Goal: Information Seeking & Learning: Learn about a topic

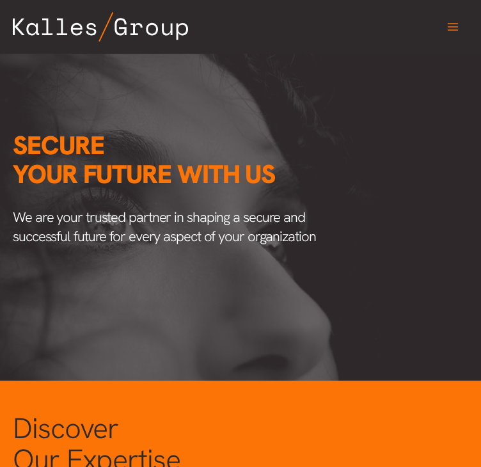
click at [447, 28] on icon "Main menu toggle" at bounding box center [453, 26] width 13 height 13
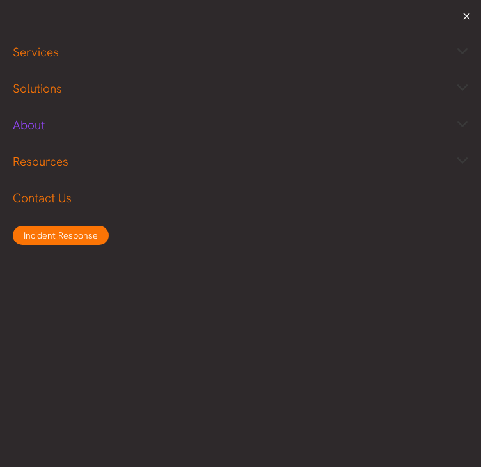
click at [32, 127] on span "About" at bounding box center [29, 125] width 32 height 16
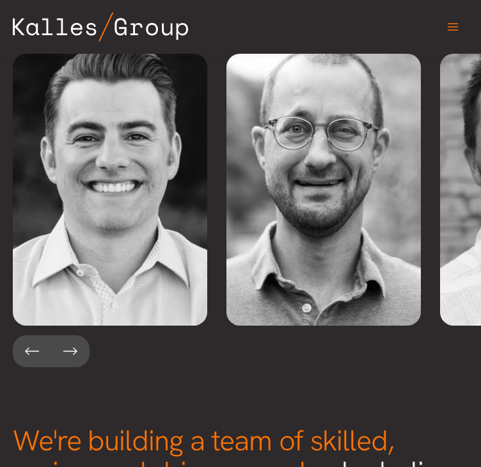
scroll to position [2496, 0]
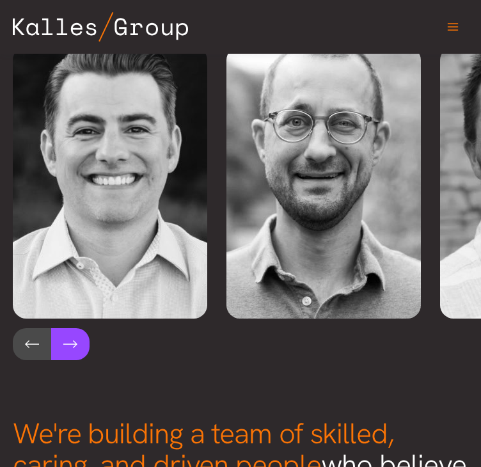
click at [77, 336] on button at bounding box center [70, 344] width 38 height 32
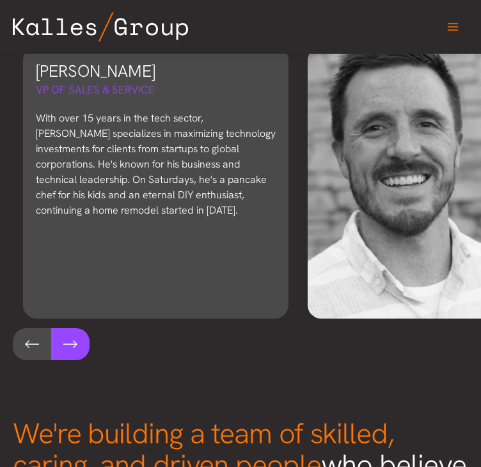
scroll to position [0, 214]
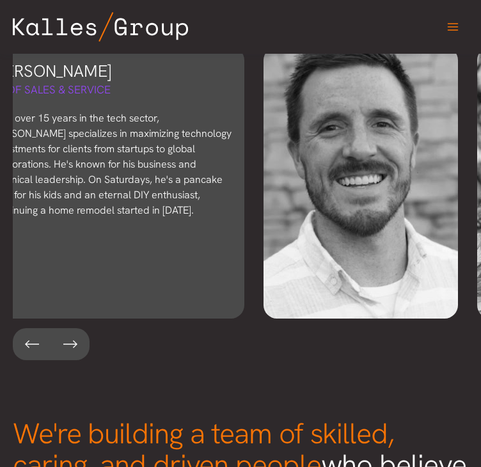
drag, startPoint x: 152, startPoint y: 68, endPoint x: 119, endPoint y: 65, distance: 33.4
click at [119, 65] on h3 "John Stephenson" at bounding box center [112, 71] width 240 height 23
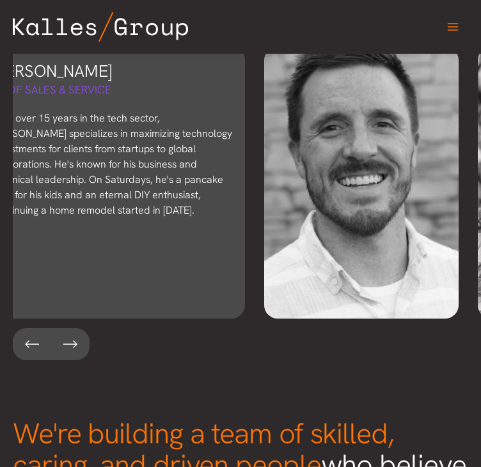
click at [110, 111] on p "With over 15 years in the tech sector, John specializes in maximizing technolog…" at bounding box center [112, 165] width 240 height 108
click at [94, 67] on h3 "John Stephenson" at bounding box center [112, 71] width 240 height 23
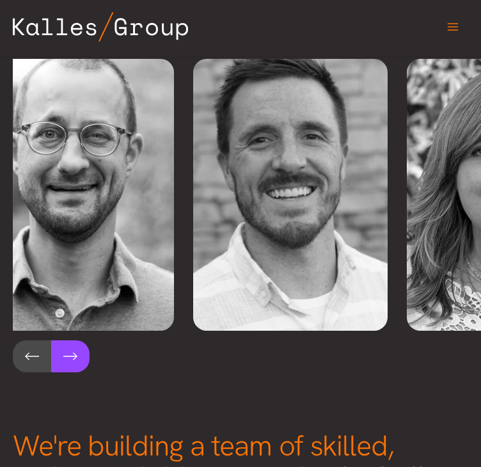
scroll to position [2496, 0]
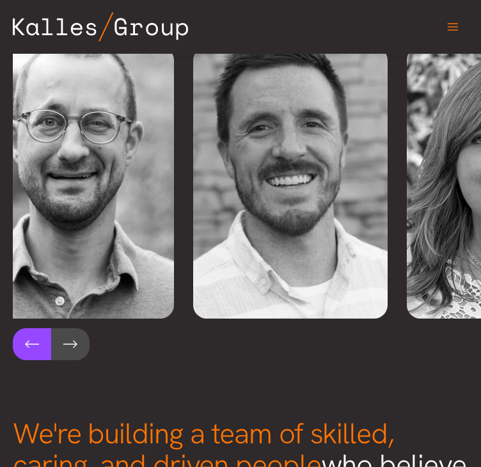
click at [32, 333] on button at bounding box center [32, 344] width 38 height 32
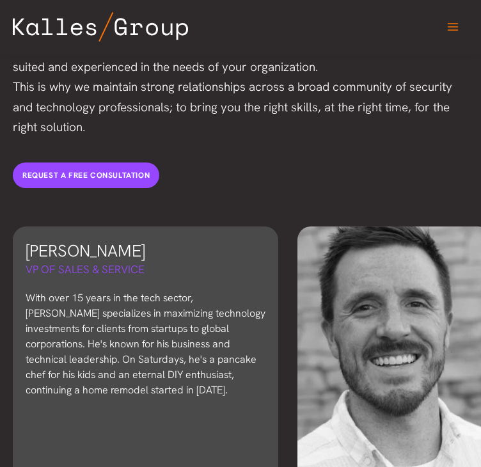
scroll to position [2304, 0]
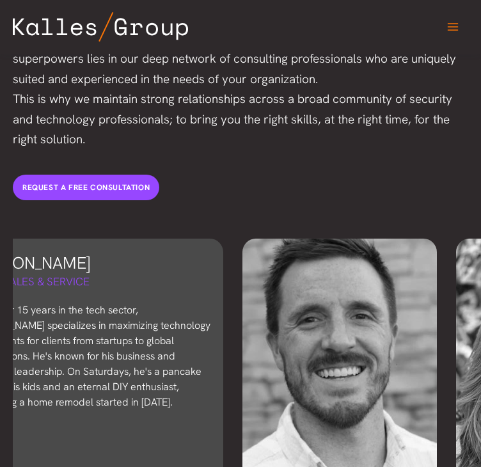
drag, startPoint x: 140, startPoint y: 252, endPoint x: 84, endPoint y: 252, distance: 55.0
click at [84, 252] on h3 "John Stephenson" at bounding box center [91, 263] width 240 height 23
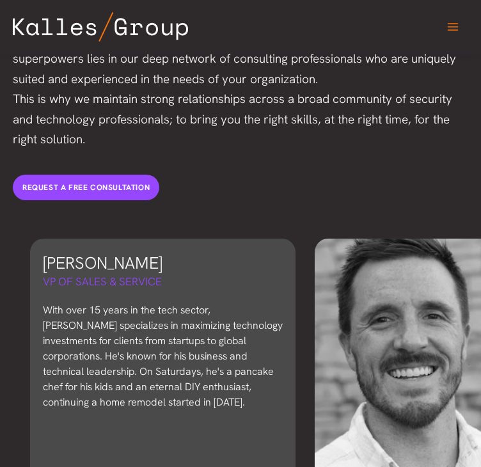
scroll to position [0, 179]
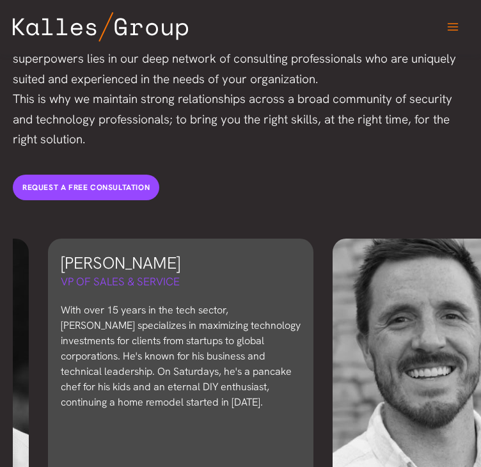
drag, startPoint x: 118, startPoint y: 252, endPoint x: 213, endPoint y: 268, distance: 96.2
click at [213, 268] on div "John Stephenson VP of Sales & Service With over 15 years in the tech sector, Jo…" at bounding box center [181, 375] width 266 height 272
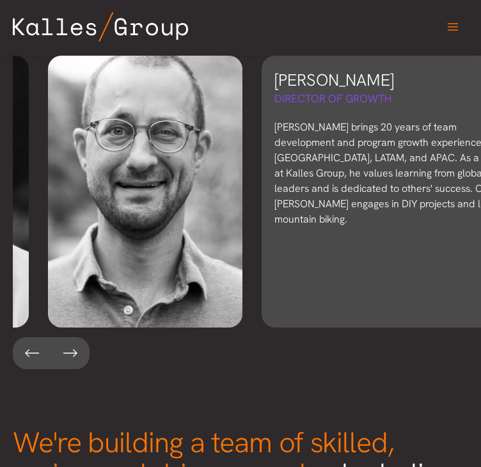
scroll to position [2496, 0]
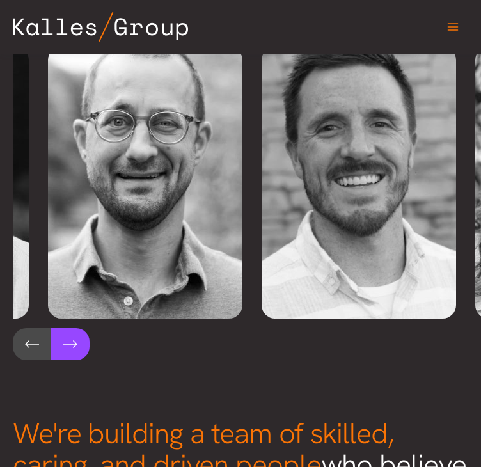
click at [81, 335] on button at bounding box center [70, 344] width 38 height 32
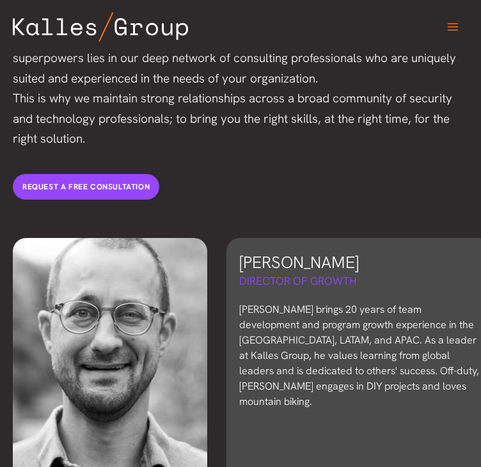
scroll to position [2304, 0]
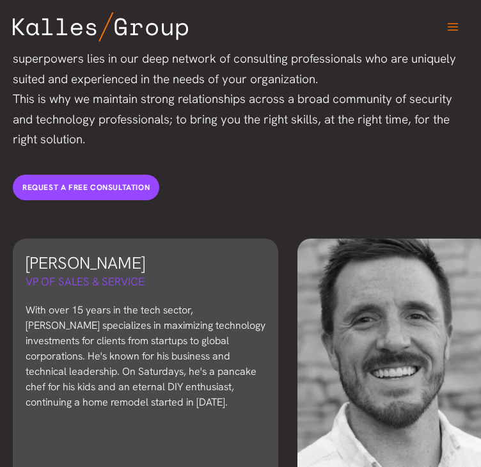
click at [125, 280] on div "John Stephenson VP of Sales & Service With over 15 years in the tech sector, Jo…" at bounding box center [146, 375] width 266 height 272
click at [130, 338] on p "With over 15 years in the tech sector, John specializes in maximizing technolog…" at bounding box center [146, 357] width 240 height 108
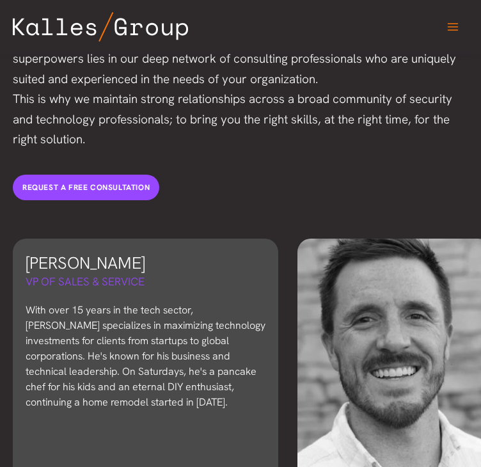
click at [130, 338] on p "With over 15 years in the tech sector, John specializes in maximizing technolog…" at bounding box center [146, 357] width 240 height 108
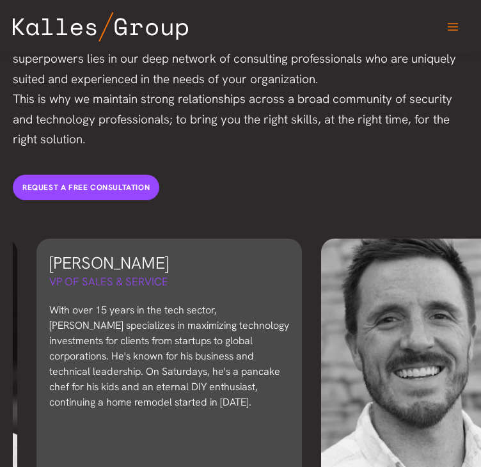
scroll to position [0, 188]
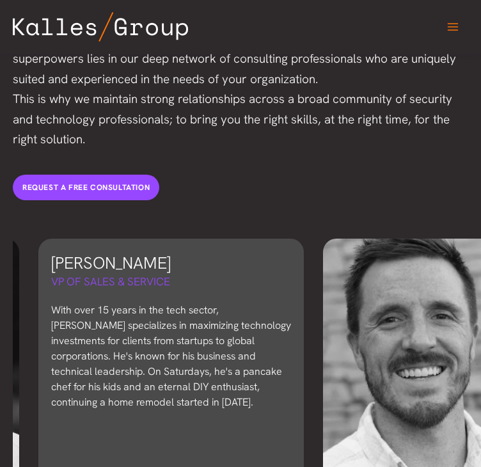
drag, startPoint x: 200, startPoint y: 303, endPoint x: 225, endPoint y: 308, distance: 26.1
click at [225, 308] on p "With over 15 years in the tech sector, John specializes in maximizing technolog…" at bounding box center [171, 357] width 240 height 108
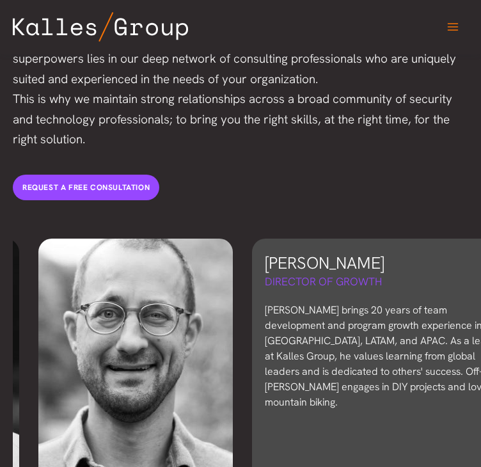
scroll to position [2496, 0]
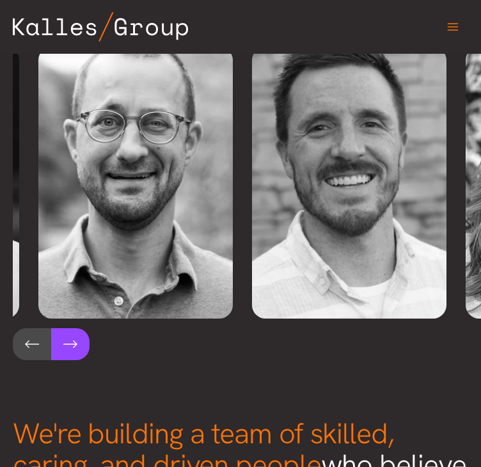
click at [59, 334] on button at bounding box center [70, 344] width 38 height 32
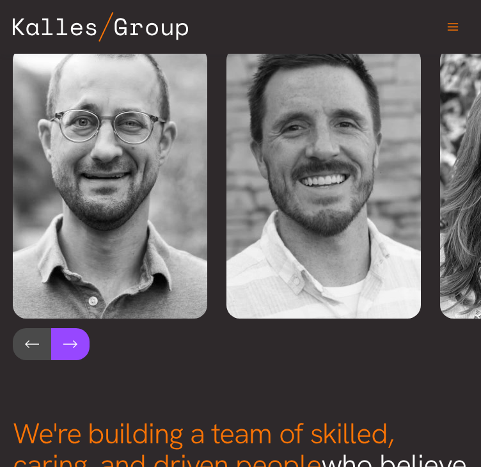
click at [59, 334] on button at bounding box center [70, 344] width 38 height 32
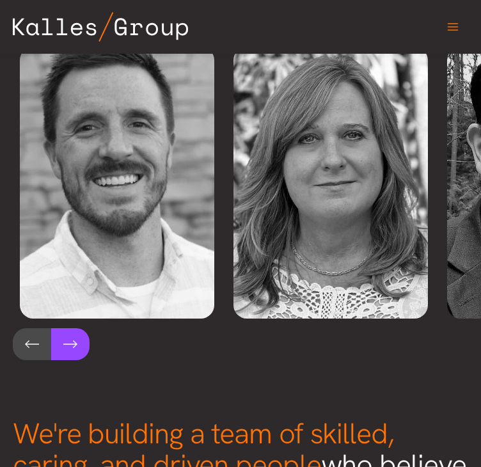
click at [59, 333] on button at bounding box center [70, 344] width 38 height 32
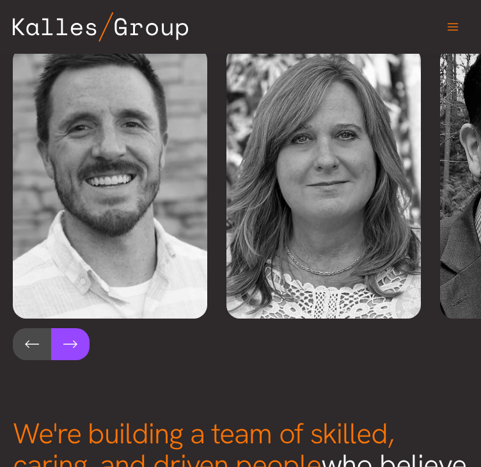
click at [59, 333] on button at bounding box center [70, 344] width 38 height 32
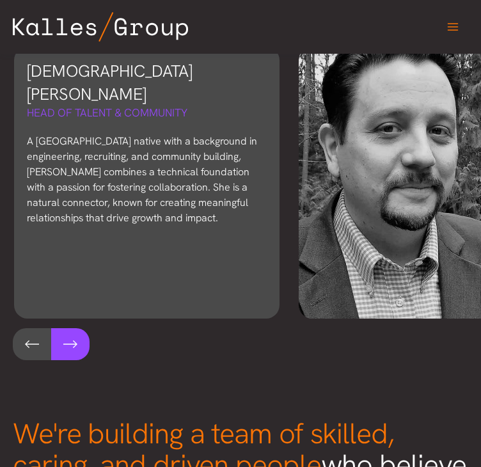
scroll to position [0, 641]
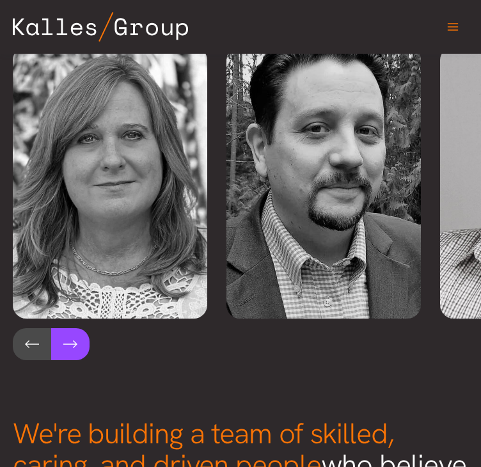
click at [82, 329] on button at bounding box center [70, 344] width 38 height 32
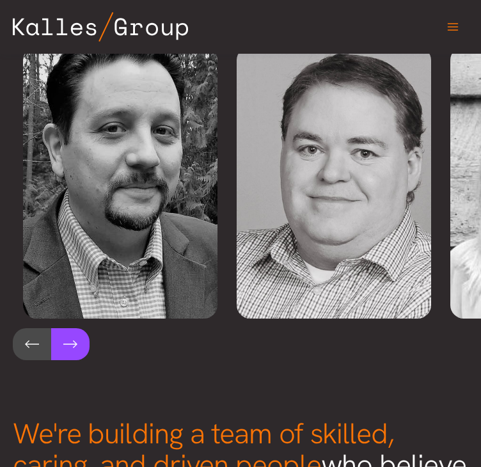
click at [82, 329] on button at bounding box center [70, 344] width 38 height 32
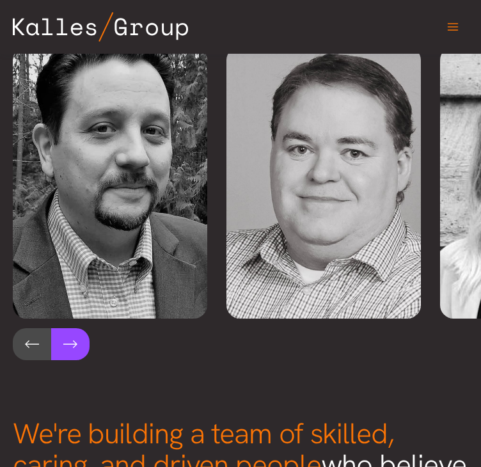
click at [82, 329] on button at bounding box center [70, 344] width 38 height 32
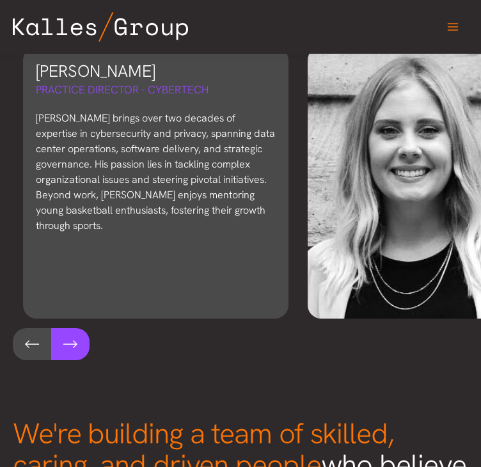
scroll to position [0, 1069]
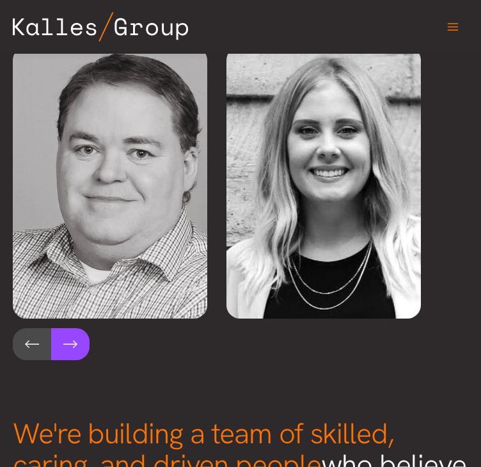
click at [86, 328] on button at bounding box center [70, 344] width 38 height 32
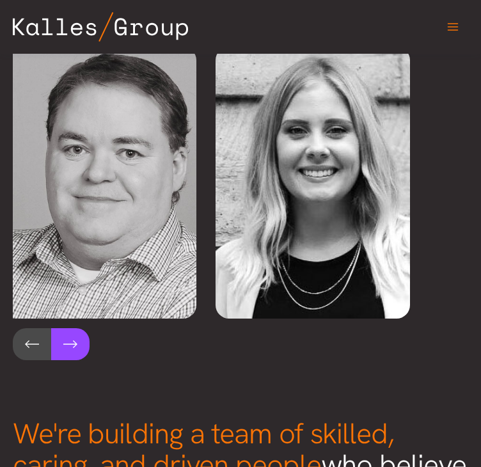
click at [86, 328] on button at bounding box center [70, 344] width 38 height 32
click at [19, 344] on button at bounding box center [32, 344] width 38 height 32
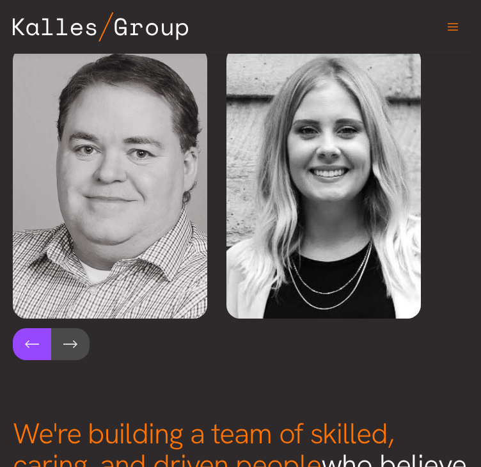
click at [19, 344] on button at bounding box center [32, 344] width 38 height 32
click at [19, 331] on button at bounding box center [32, 344] width 38 height 32
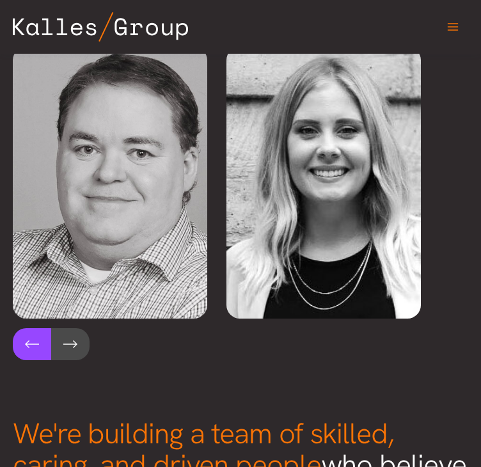
click at [19, 331] on button at bounding box center [32, 344] width 38 height 32
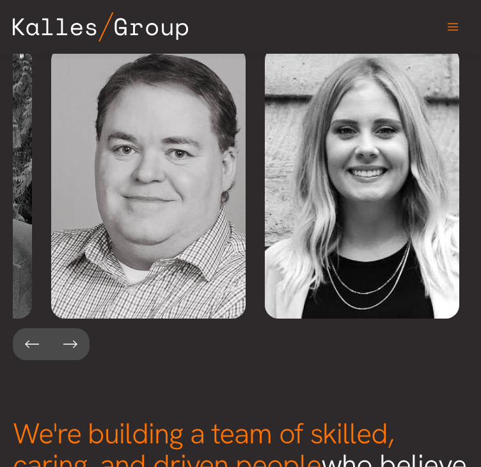
scroll to position [0, 703]
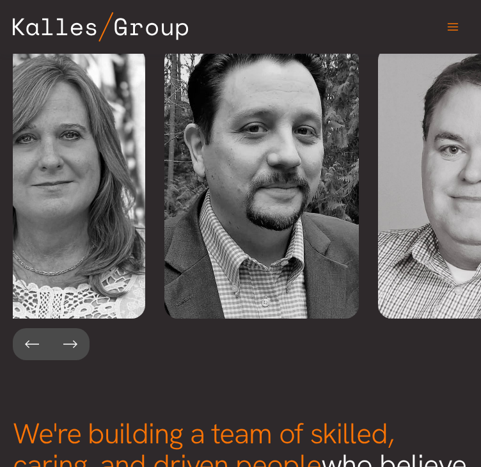
drag, startPoint x: 99, startPoint y: 259, endPoint x: 515, endPoint y: 255, distance: 416.1
click at [481, 255] on html "Skip to content Search for: Incident Response Incident Response Services Menu T…" at bounding box center [240, 112] width 481 height 5217
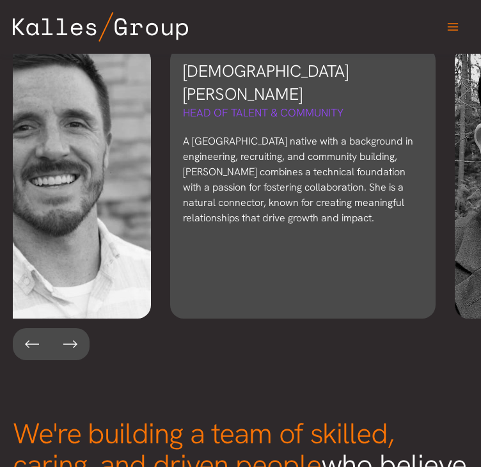
scroll to position [0, 465]
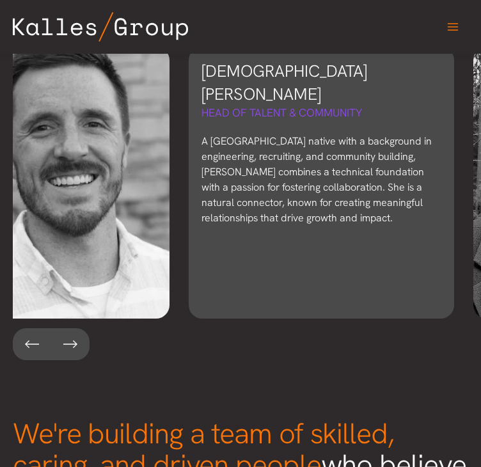
drag, startPoint x: 127, startPoint y: 220, endPoint x: 365, endPoint y: 248, distance: 239.8
click at [365, 248] on div "Kristen Kibbee Head of Talent & Community A Boston native with a background in …" at bounding box center [322, 183] width 266 height 272
click at [193, 237] on div "Kristen Kibbee Head of Talent & Community A Boston native with a background in …" at bounding box center [322, 183] width 266 height 272
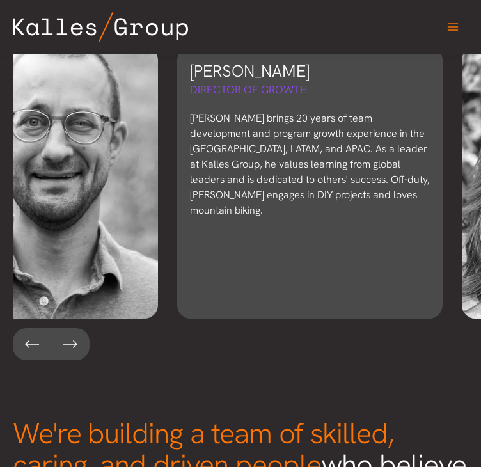
scroll to position [0, 259]
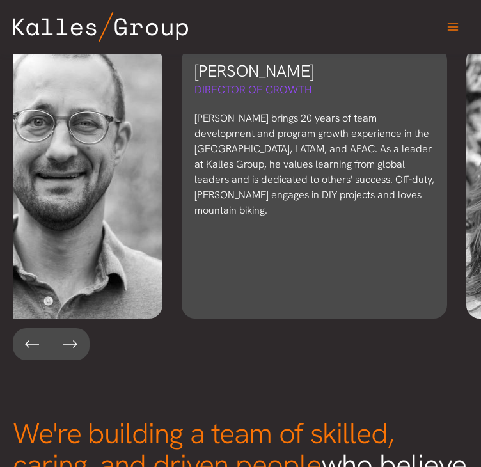
drag, startPoint x: 141, startPoint y: 226, endPoint x: 348, endPoint y: 275, distance: 212.5
click at [348, 275] on div "Bryon Scharenberg Director of Growth Bryon brings 20 years of team development …" at bounding box center [315, 183] width 266 height 272
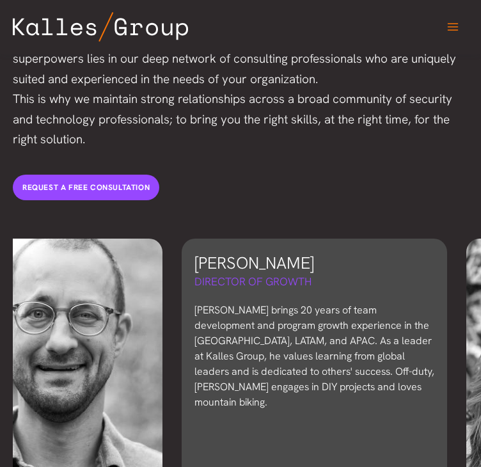
scroll to position [0, 261]
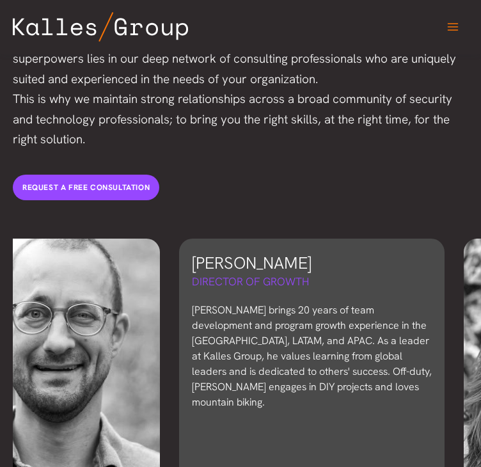
click at [337, 252] on h3 "Bryon Scharenberg" at bounding box center [312, 263] width 240 height 23
click at [335, 256] on h3 "Bryon Scharenberg" at bounding box center [312, 263] width 240 height 23
